Goal: Use online tool/utility: Utilize a website feature to perform a specific function

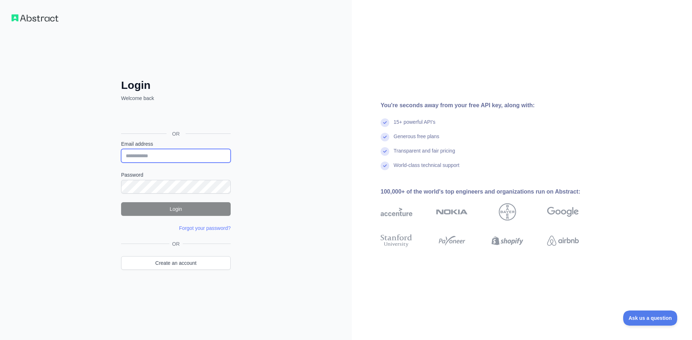
type input "**********"
click at [200, 209] on button "Login" at bounding box center [176, 209] width 110 height 14
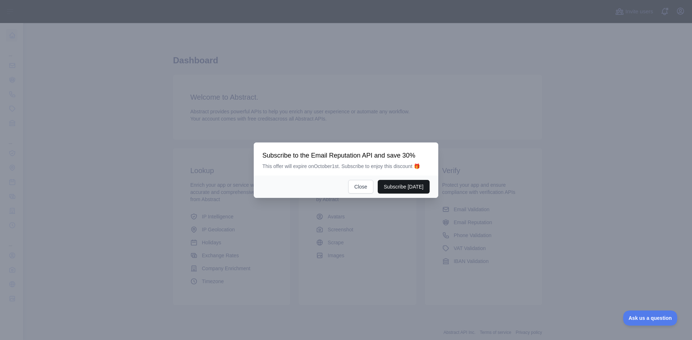
click at [405, 190] on button "Subscribe [DATE]" at bounding box center [404, 187] width 52 height 14
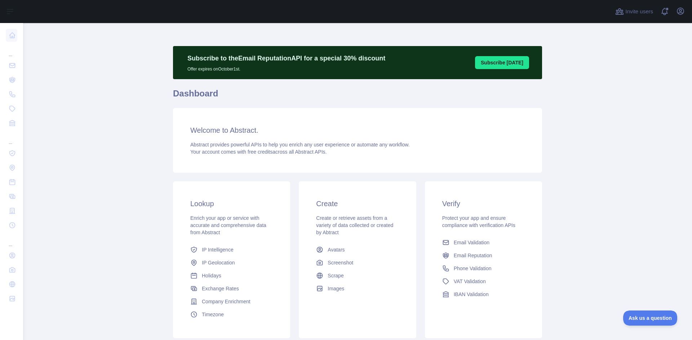
click at [203, 68] on p "Offer expires on October 1st." at bounding box center [286, 67] width 198 height 9
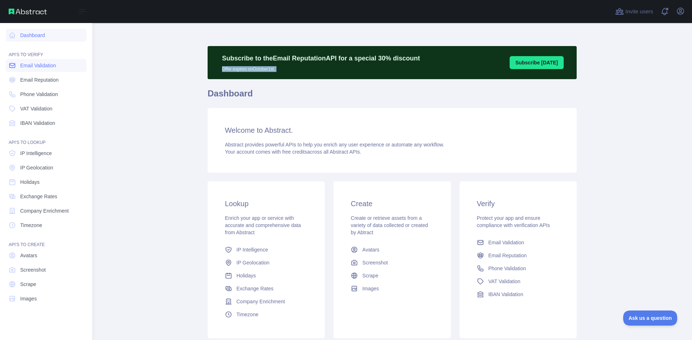
click at [44, 65] on span "Email Validation" at bounding box center [38, 65] width 36 height 7
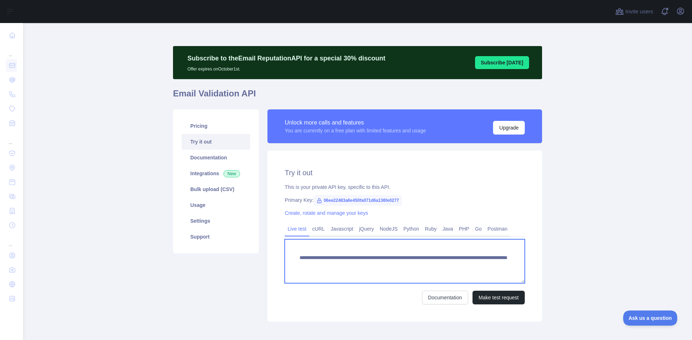
drag, startPoint x: 419, startPoint y: 265, endPoint x: 537, endPoint y: 263, distance: 117.8
click at [537, 263] on div "**********" at bounding box center [404, 236] width 275 height 171
paste textarea "**********"
type textarea "**********"
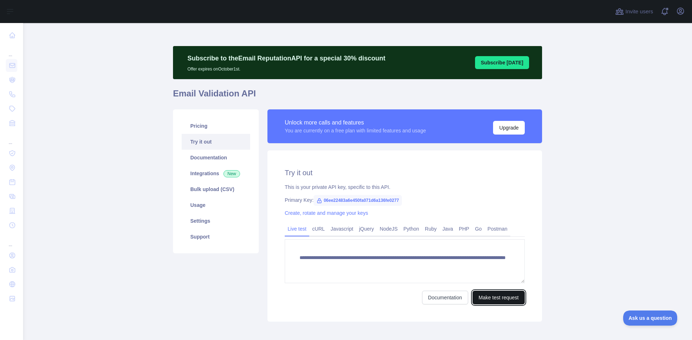
click at [494, 300] on button "Make test request" at bounding box center [498, 298] width 52 height 14
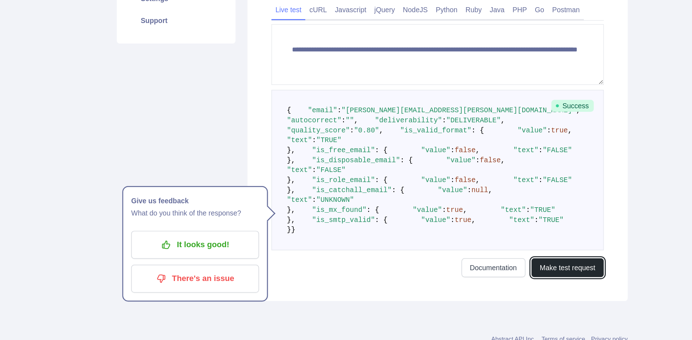
scroll to position [219, 0]
click at [393, 243] on pre "{ "email" : "kathy.seney@scripps.org" , "autocorrect" : "" , "deliverability" :…" at bounding box center [405, 192] width 240 height 116
click at [356, 183] on pre "{ "email" : "kathy.seney@scripps.org" , "autocorrect" : "" , "deliverability" :…" at bounding box center [405, 192] width 240 height 116
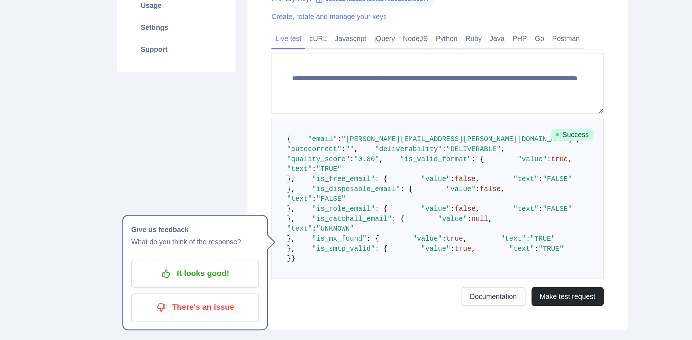
scroll to position [132, 0]
click at [362, 187] on span ""0.80"" at bounding box center [353, 185] width 18 height 6
click at [267, 170] on div "**********" at bounding box center [404, 163] width 275 height 289
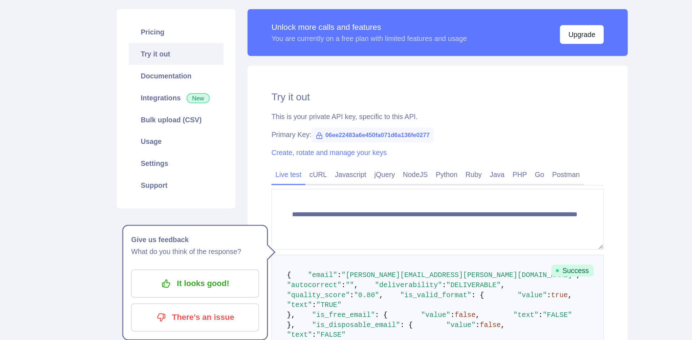
scroll to position [0, 0]
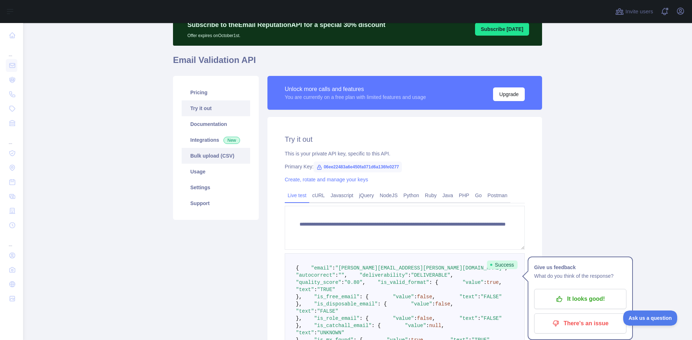
click at [215, 156] on link "Bulk upload (CSV)" at bounding box center [216, 156] width 68 height 16
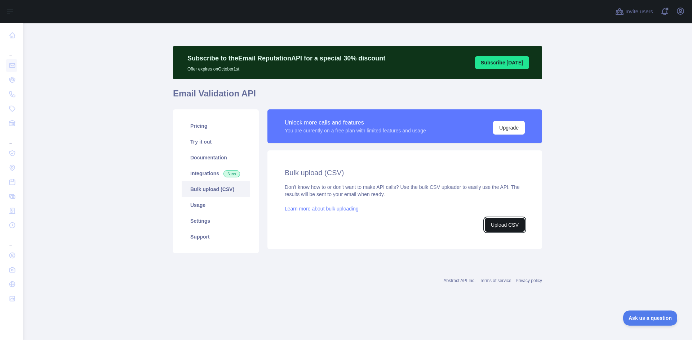
click at [499, 227] on button "Upload CSV" at bounding box center [505, 225] width 40 height 14
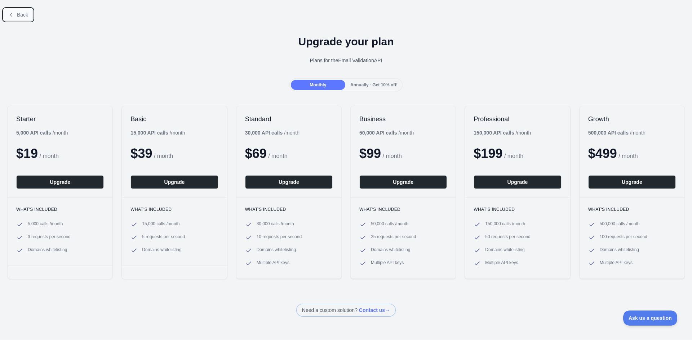
click at [17, 14] on span "Back" at bounding box center [22, 15] width 11 height 6
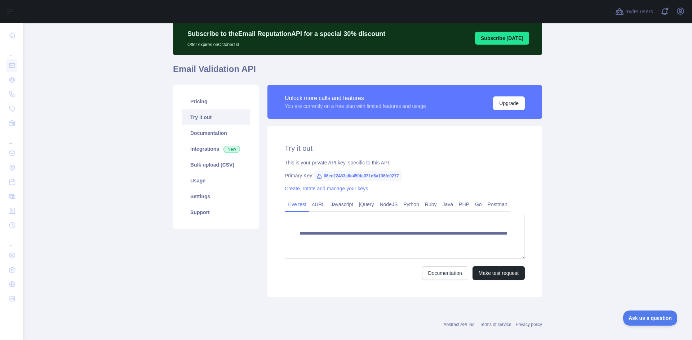
scroll to position [35, 0]
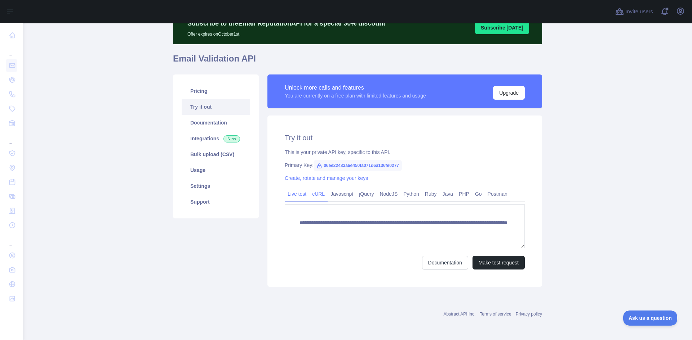
click at [319, 195] on link "cURL" at bounding box center [318, 194] width 18 height 12
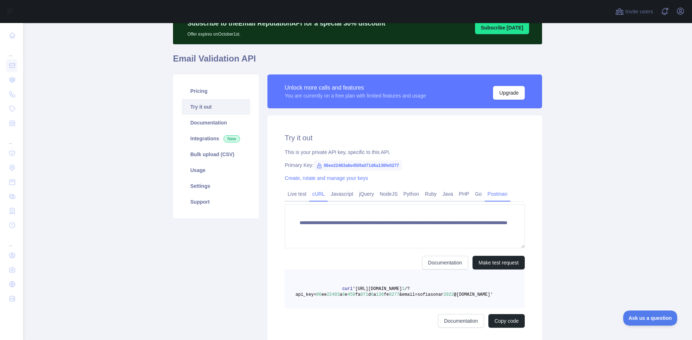
scroll to position [28, 0]
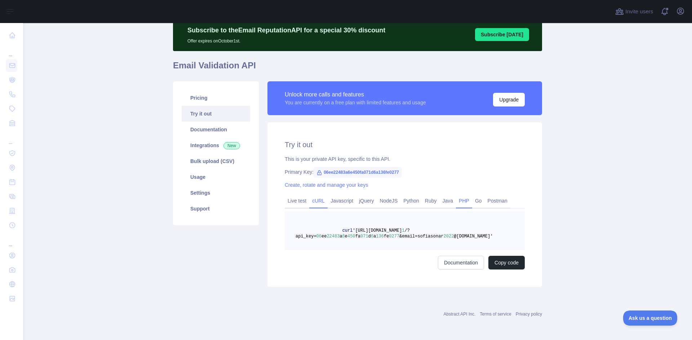
click at [463, 201] on link "PHP" at bounding box center [464, 201] width 16 height 12
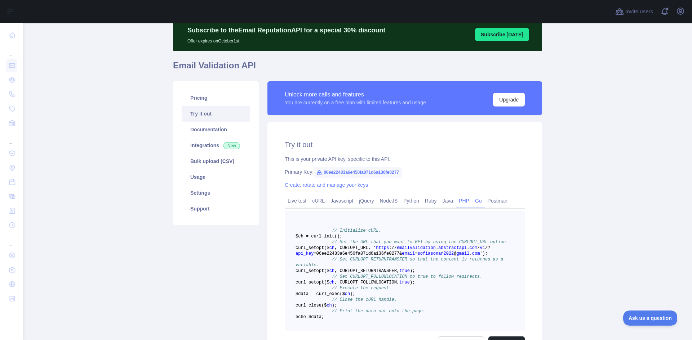
click at [475, 202] on link "Go" at bounding box center [478, 201] width 13 height 12
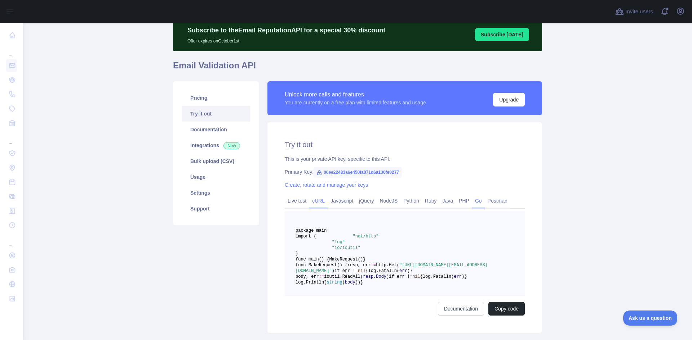
click at [309, 205] on link "cURL" at bounding box center [318, 201] width 18 height 12
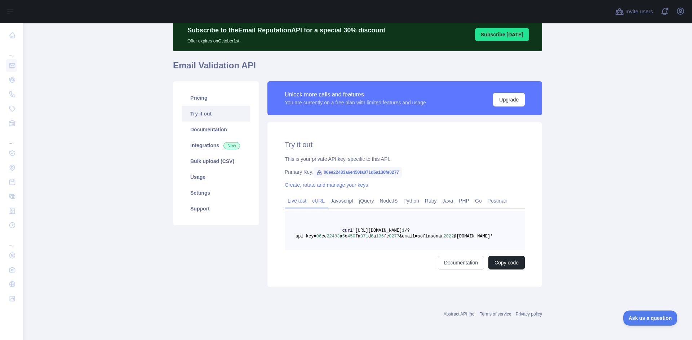
click at [298, 205] on link "Live test" at bounding box center [297, 201] width 24 height 12
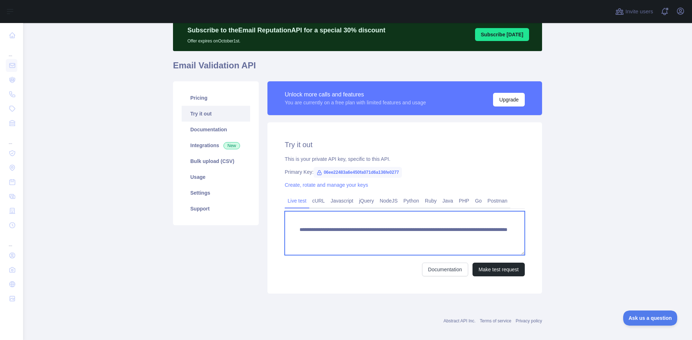
drag, startPoint x: 420, startPoint y: 239, endPoint x: 508, endPoint y: 249, distance: 88.5
click at [508, 249] on textarea "**********" at bounding box center [405, 233] width 240 height 44
paste textarea "**********"
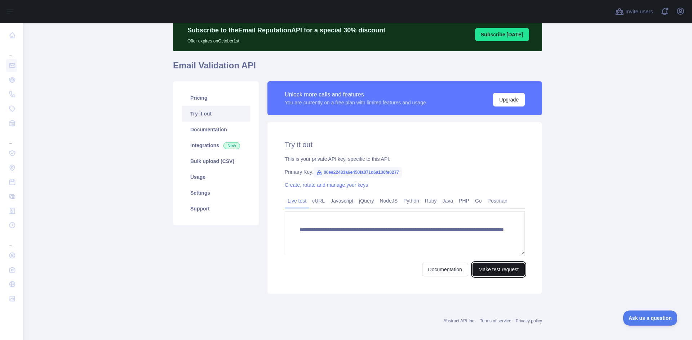
click at [485, 272] on button "Make test request" at bounding box center [498, 270] width 52 height 14
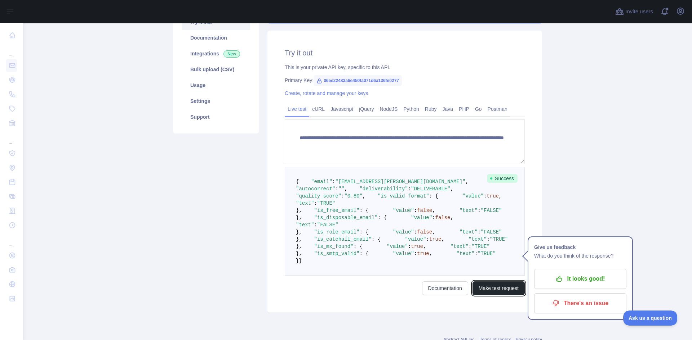
scroll to position [120, 0]
drag, startPoint x: 300, startPoint y: 220, endPoint x: 335, endPoint y: 238, distance: 39.5
click at [335, 238] on pre "{ "email" : "nana.salamon@nyuhs.org" , "autocorrect" : "" , "deliverability" : …" at bounding box center [405, 221] width 240 height 109
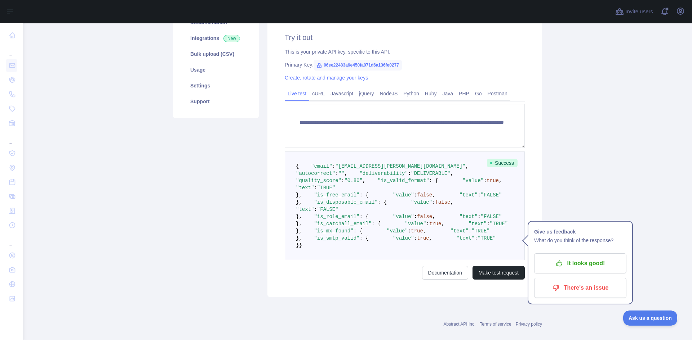
scroll to position [137, 0]
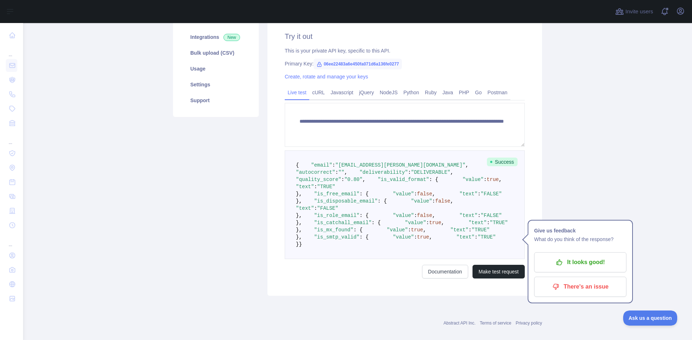
click at [354, 254] on pre "{ "email" : "nana.salamon@nyuhs.org" , "autocorrect" : "" , "deliverability" : …" at bounding box center [405, 205] width 240 height 109
drag, startPoint x: 301, startPoint y: 259, endPoint x: 361, endPoint y: 281, distance: 63.6
click at [361, 259] on pre "{ "email" : "nana.salamon@nyuhs.org" , "autocorrect" : "" , "deliverability" : …" at bounding box center [405, 205] width 240 height 109
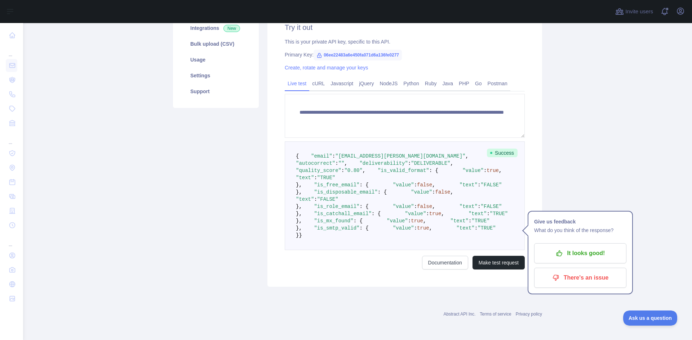
scroll to position [186, 0]
click at [366, 250] on pre "{ "email" : "nana.salamon@nyuhs.org" , "autocorrect" : "" , "deliverability" : …" at bounding box center [405, 196] width 240 height 109
click at [364, 250] on pre "{ "email" : "nana.salamon@nyuhs.org" , "autocorrect" : "" , "deliverability" : …" at bounding box center [405, 196] width 240 height 109
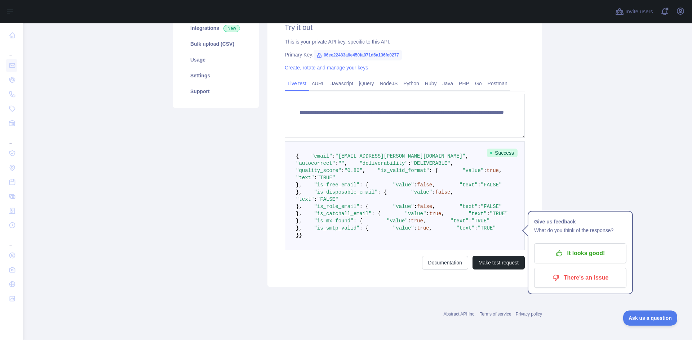
click at [400, 174] on pre "{ "email" : "nana.salamon@nyuhs.org" , "autocorrect" : "" , "deliverability" : …" at bounding box center [405, 196] width 240 height 109
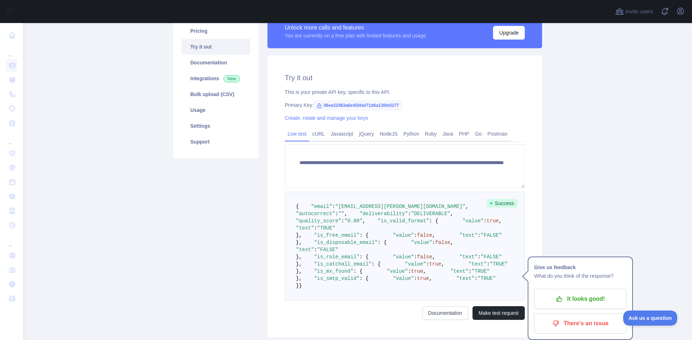
scroll to position [95, 0]
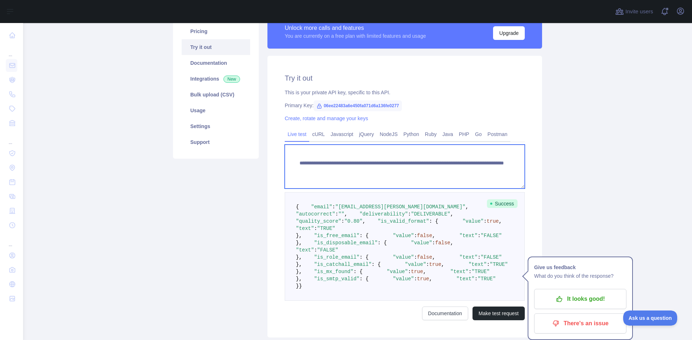
drag, startPoint x: 420, startPoint y: 170, endPoint x: 493, endPoint y: 171, distance: 73.1
click at [493, 171] on textarea "**********" at bounding box center [405, 167] width 240 height 44
paste textarea
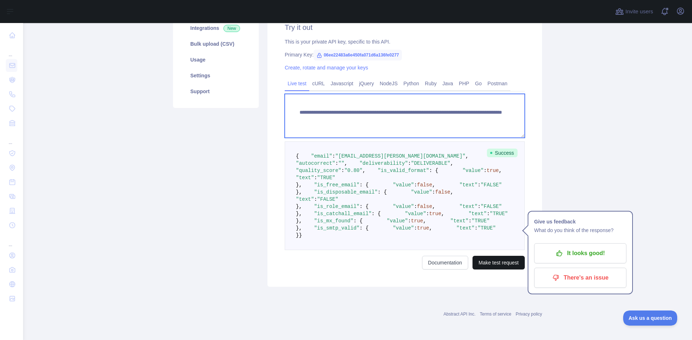
type textarea "**********"
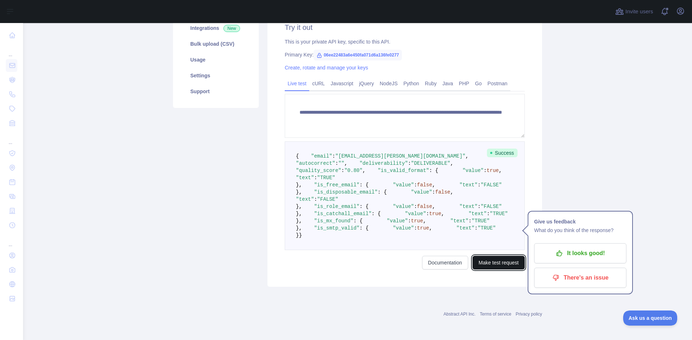
click at [504, 270] on button "Make test request" at bounding box center [498, 263] width 52 height 14
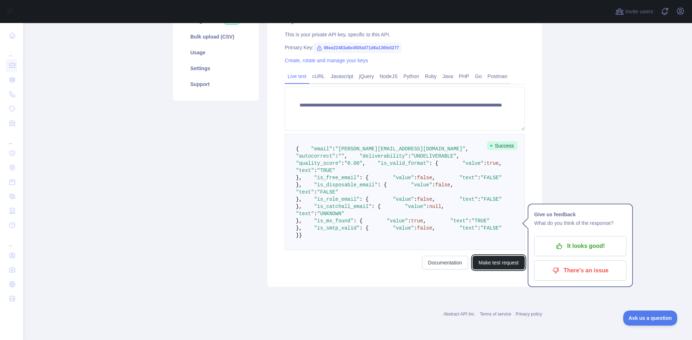
scroll to position [193, 0]
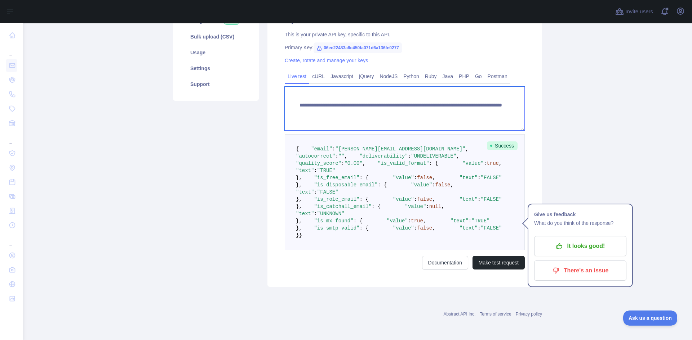
drag, startPoint x: 420, startPoint y: 71, endPoint x: 494, endPoint y: 77, distance: 73.8
click at [494, 87] on textarea "**********" at bounding box center [405, 109] width 240 height 44
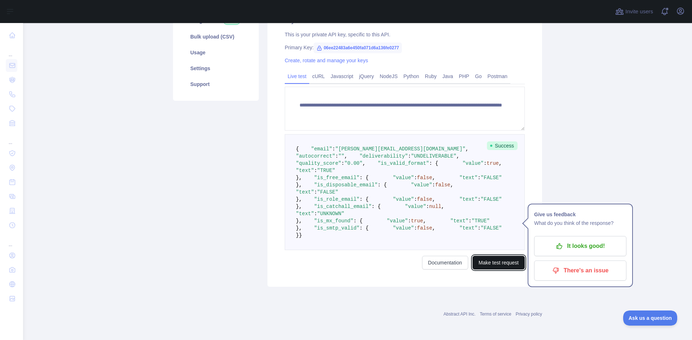
click at [494, 264] on button "Make test request" at bounding box center [498, 263] width 52 height 14
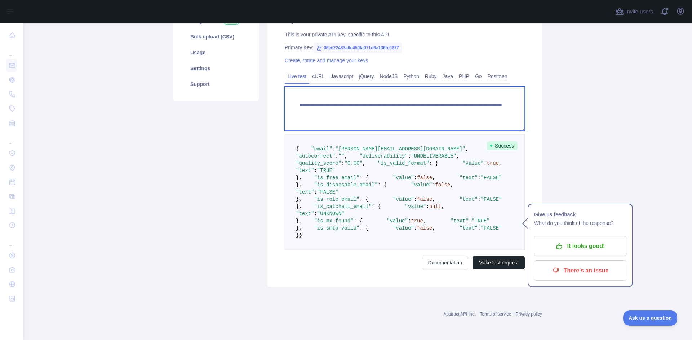
drag, startPoint x: 420, startPoint y: 91, endPoint x: 488, endPoint y: 93, distance: 67.8
click at [488, 93] on textarea "**********" at bounding box center [405, 109] width 240 height 44
paste textarea
type textarea "**********"
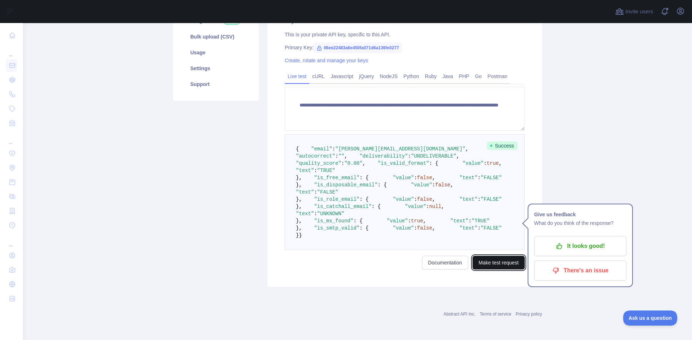
click at [486, 259] on button "Make test request" at bounding box center [498, 263] width 52 height 14
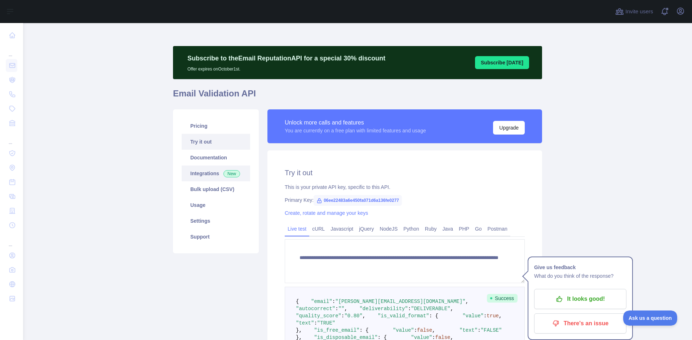
click at [203, 178] on link "Integrations New" at bounding box center [216, 174] width 68 height 16
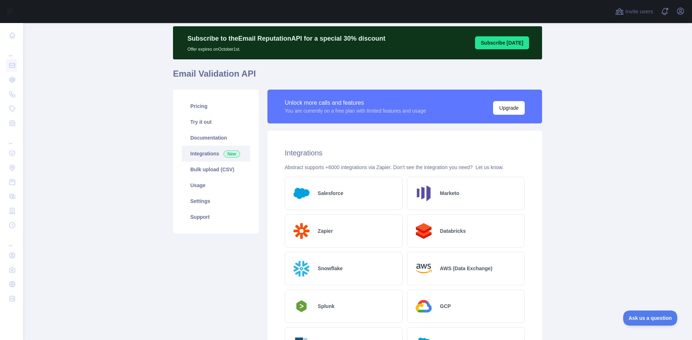
scroll to position [18, 0]
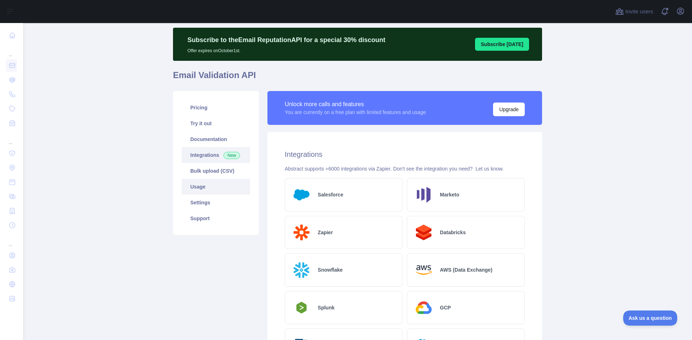
click at [224, 186] on link "Usage" at bounding box center [216, 187] width 68 height 16
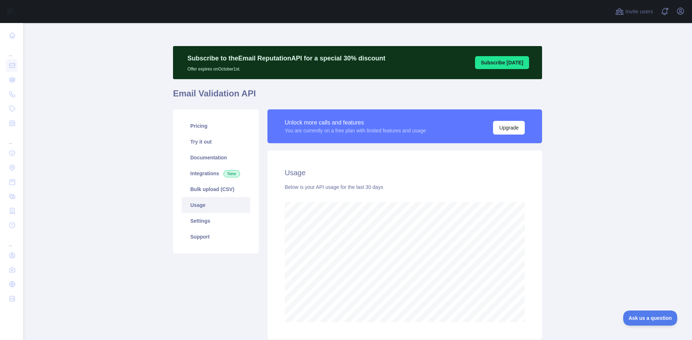
scroll to position [53, 0]
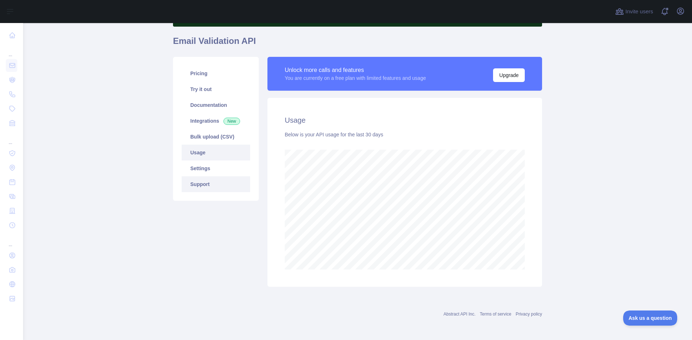
click at [214, 185] on link "Support" at bounding box center [216, 185] width 68 height 16
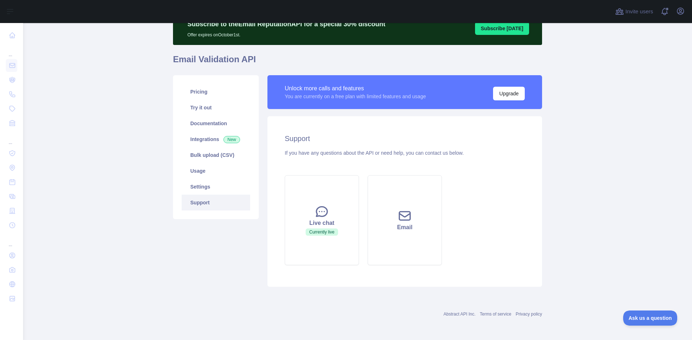
scroll to position [34, 0]
click at [200, 185] on link "Settings" at bounding box center [216, 187] width 68 height 16
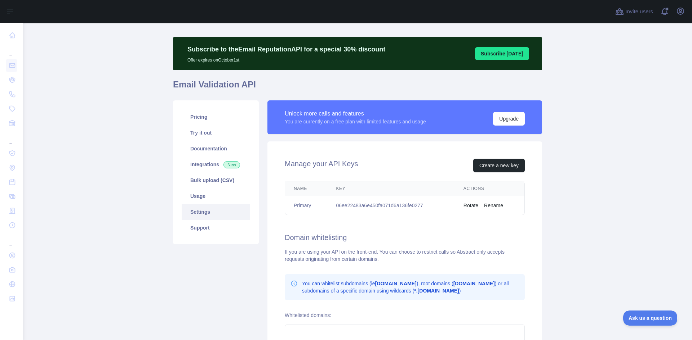
scroll to position [8, 0]
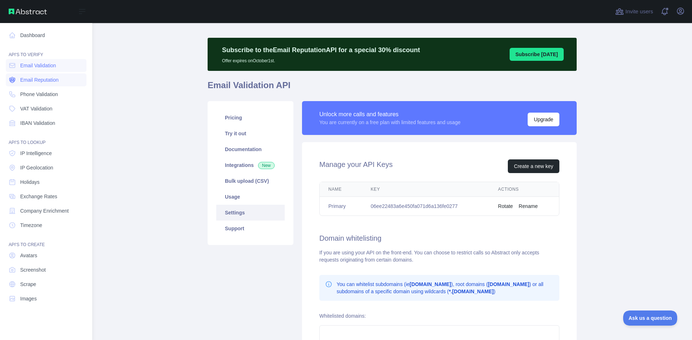
click at [81, 80] on link "Email Reputation" at bounding box center [46, 79] width 81 height 13
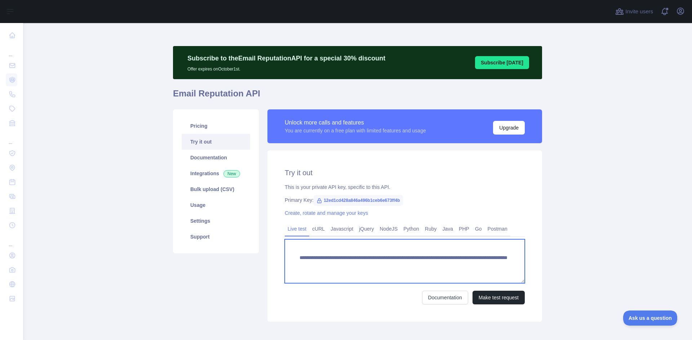
drag, startPoint x: 420, startPoint y: 266, endPoint x: 504, endPoint y: 268, distance: 84.0
click at [504, 268] on textarea "**********" at bounding box center [405, 262] width 240 height 44
paste textarea "****"
type textarea "**********"
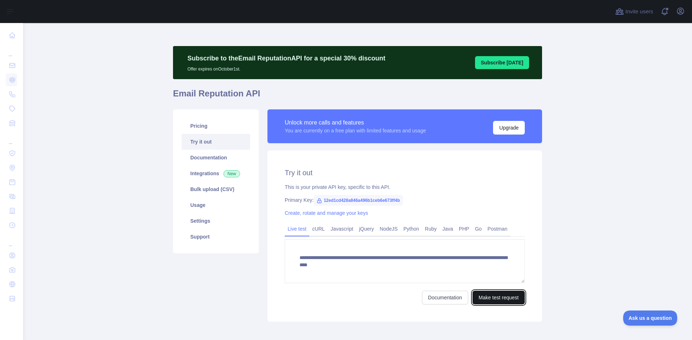
click at [497, 298] on button "Make test request" at bounding box center [498, 298] width 52 height 14
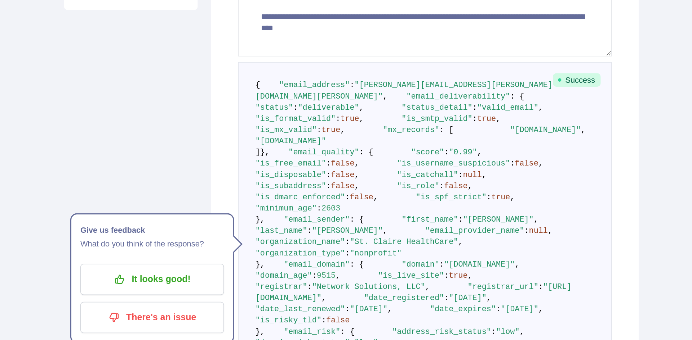
scroll to position [185, 0]
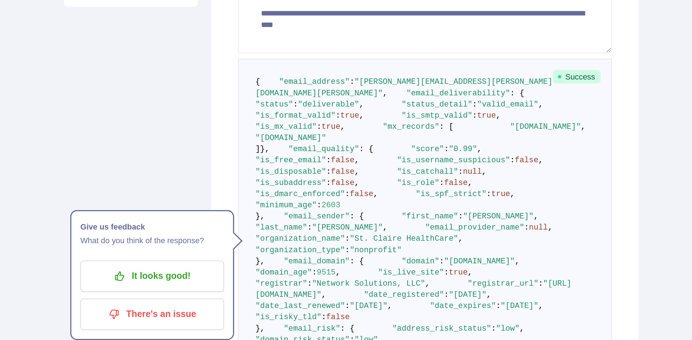
drag, startPoint x: 379, startPoint y: 182, endPoint x: 412, endPoint y: 183, distance: 32.8
click at [459, 149] on span ""mxa-00216601.gslb.pphosted.com"" at bounding box center [481, 146] width 45 height 6
copy span "pphosted.com"
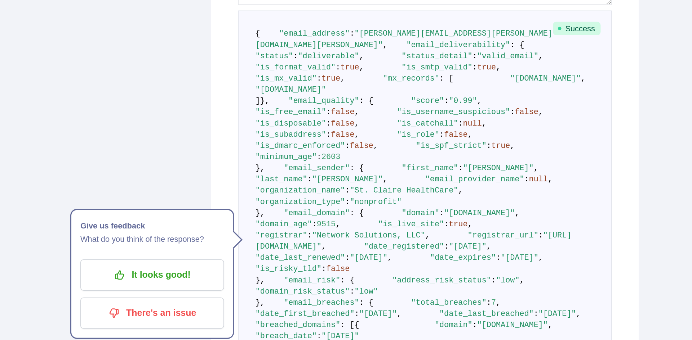
scroll to position [216, 0]
click at [408, 226] on pre "{ "email_address" : "theresa.garvin@st-claire.org" , "email_deliverability" : {…" at bounding box center [405, 230] width 240 height 318
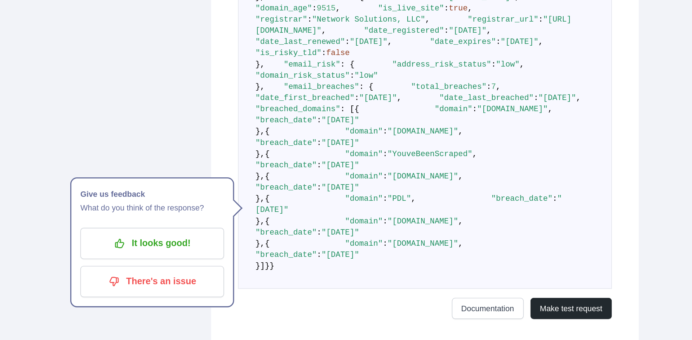
scroll to position [379, 0]
click at [408, 226] on pre "{ "email_address" : "theresa.garvin@st-claire.org" , "email_deliverability" : {…" at bounding box center [405, 92] width 240 height 318
click at [469, 232] on pre "{ "email_address" : "theresa.garvin@st-claire.org" , "email_deliverability" : {…" at bounding box center [405, 92] width 240 height 318
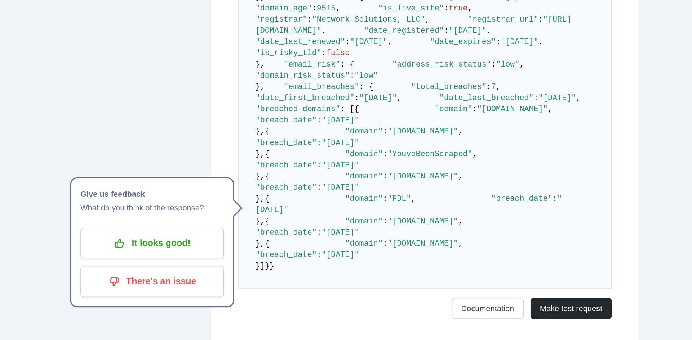
click at [482, 224] on pre "{ "email_address" : "theresa.garvin@st-claire.org" , "email_deliverability" : {…" at bounding box center [405, 92] width 240 height 318
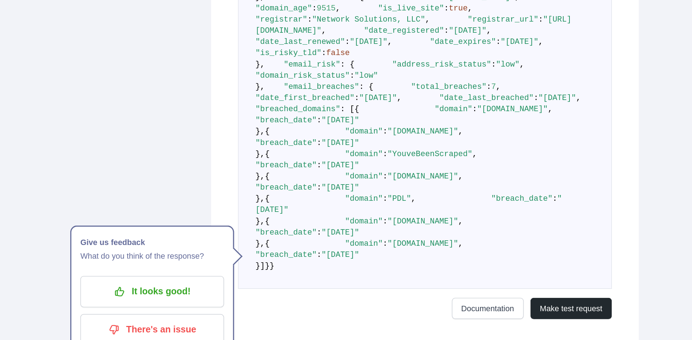
scroll to position [500, 0]
click at [482, 224] on pre "{ "email_address" : "theresa.garvin@st-claire.org" , "email_deliverability" : {…" at bounding box center [405, 92] width 240 height 318
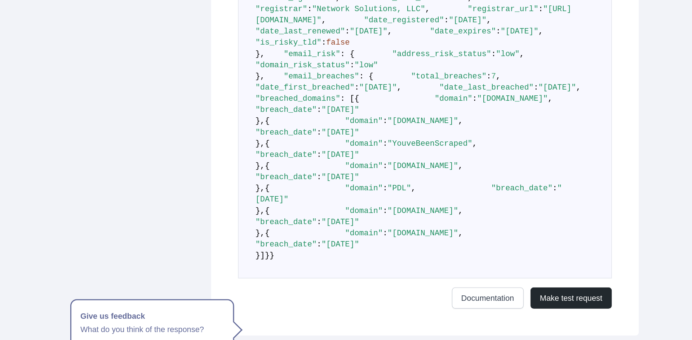
scroll to position [554, 0]
click at [483, 223] on pre "{ "email_address" : "theresa.garvin@st-claire.org" , "email_deliverability" : {…" at bounding box center [405, 84] width 240 height 318
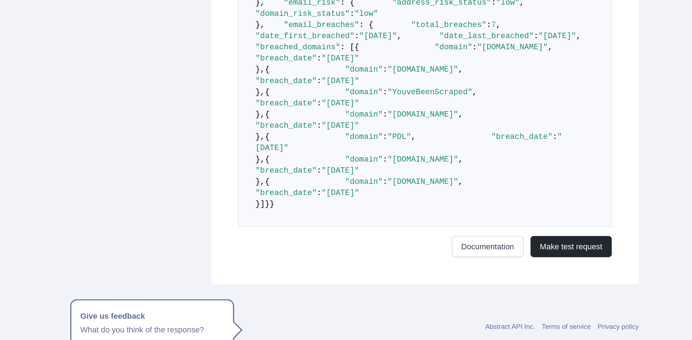
click at [460, 195] on pre "{ "email_address" : "theresa.garvin@st-claire.org" , "email_deliverability" : {…" at bounding box center [405, 52] width 240 height 318
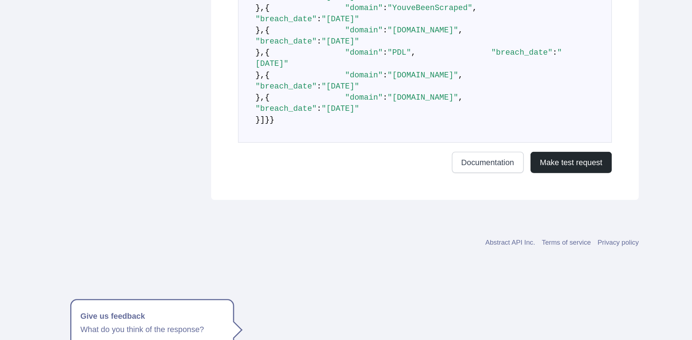
scroll to position [641, 0]
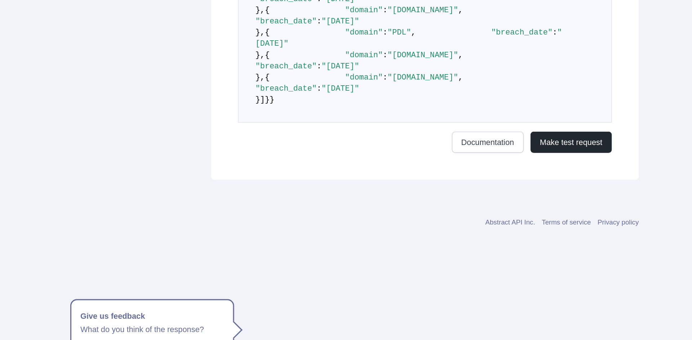
scroll to position [657, 0]
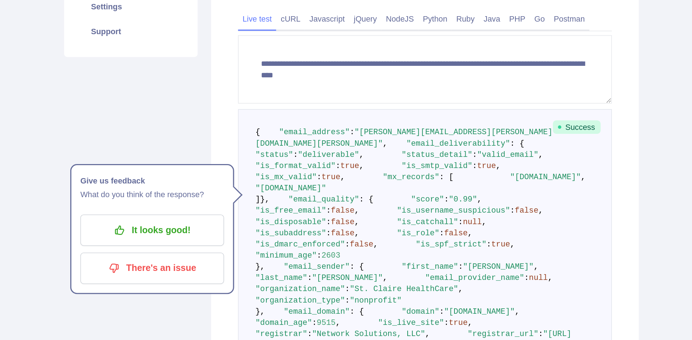
scroll to position [0, 0]
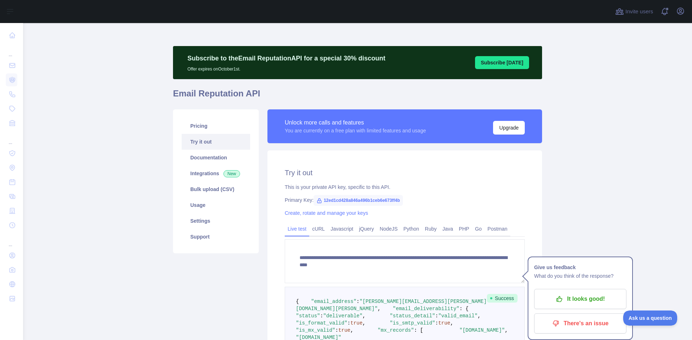
click at [362, 90] on h1 "Email Reputation API" at bounding box center [357, 96] width 369 height 17
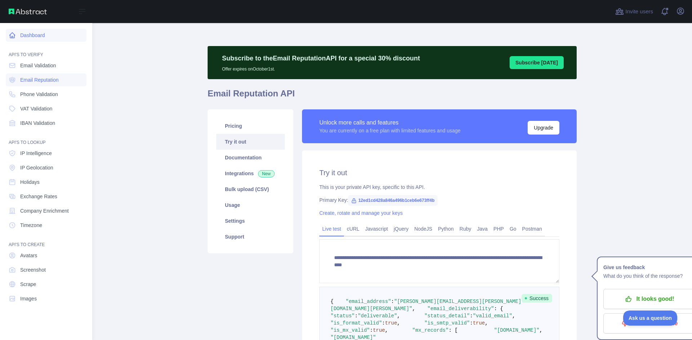
click at [67, 29] on link "Dashboard" at bounding box center [46, 35] width 81 height 13
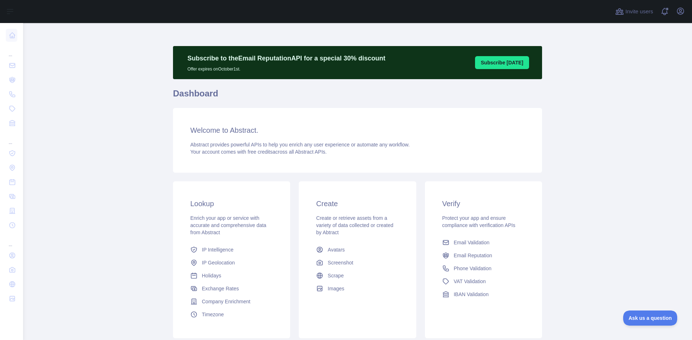
scroll to position [52, 0]
